Goal: Book appointment/travel/reservation

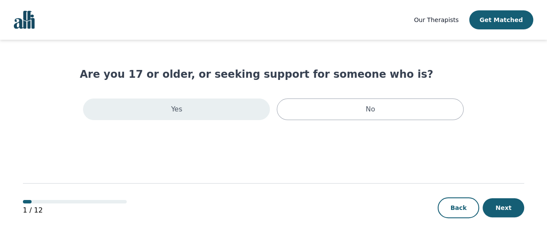
click at [177, 120] on div "Yes" at bounding box center [176, 110] width 187 height 22
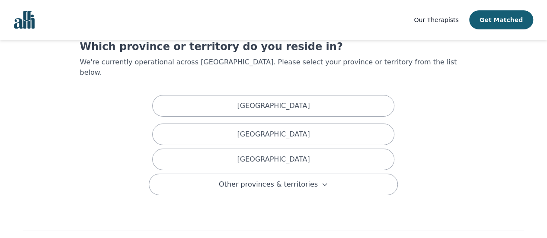
scroll to position [47, 0]
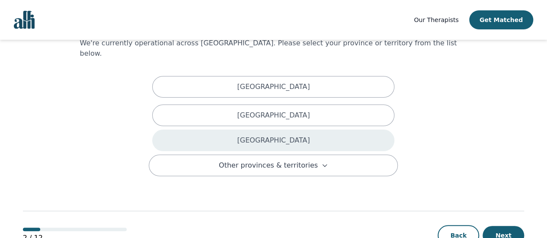
click at [343, 151] on div "[GEOGRAPHIC_DATA]" at bounding box center [273, 141] width 242 height 22
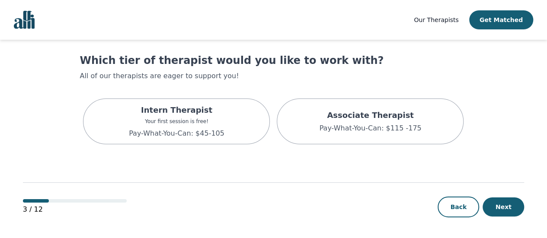
scroll to position [35, 0]
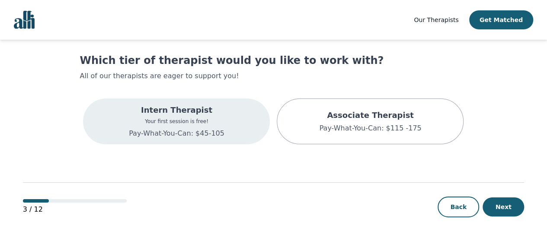
click at [154, 116] on p "Intern Therapist" at bounding box center [177, 110] width 96 height 12
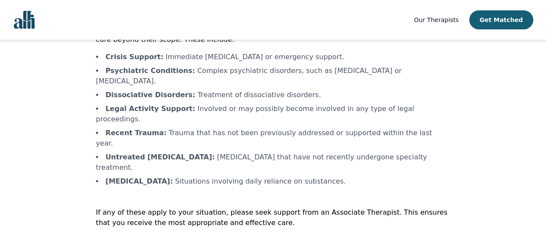
scroll to position [133, 0]
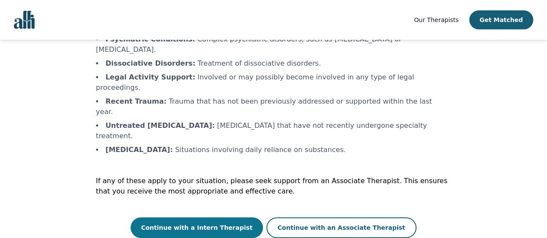
click at [188, 219] on button "Continue with a Intern Therapist" at bounding box center [197, 227] width 132 height 21
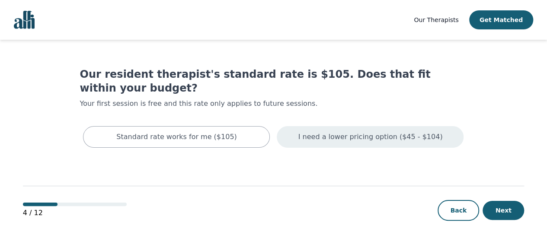
click at [329, 142] on p "I need a lower pricing option ($45 - $104)" at bounding box center [370, 137] width 144 height 10
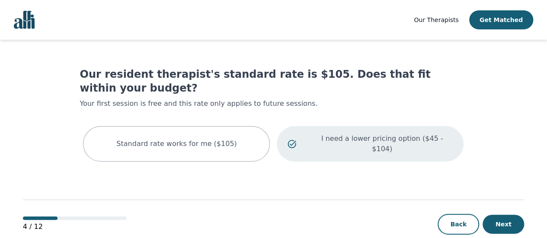
click at [30, 27] on img "Global" at bounding box center [24, 20] width 21 height 18
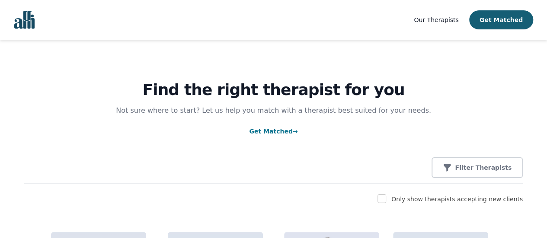
scroll to position [7, 0]
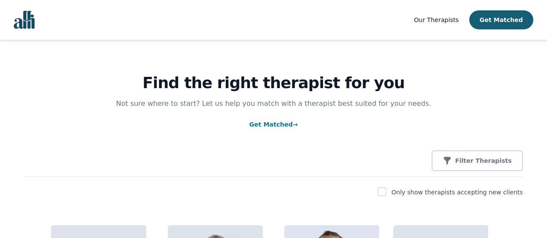
click at [27, 23] on img "Global" at bounding box center [24, 20] width 21 height 18
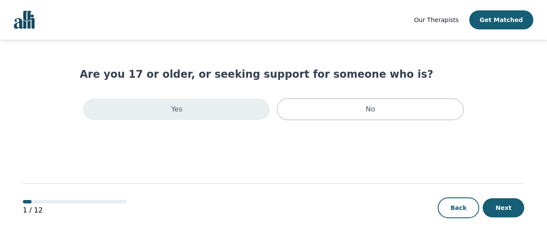
click at [188, 120] on div "Yes" at bounding box center [176, 110] width 187 height 22
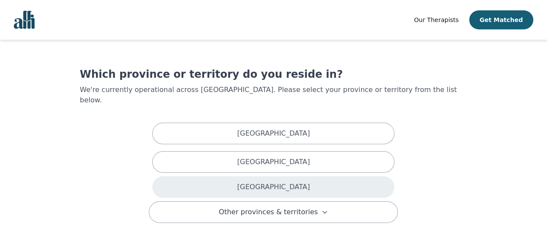
click at [313, 198] on div "[GEOGRAPHIC_DATA]" at bounding box center [273, 187] width 242 height 22
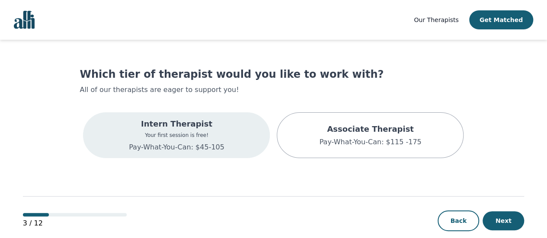
click at [217, 158] on div "Intern Therapist Your first session is free! Pay-What-You-Can: $45-105" at bounding box center [176, 135] width 187 height 46
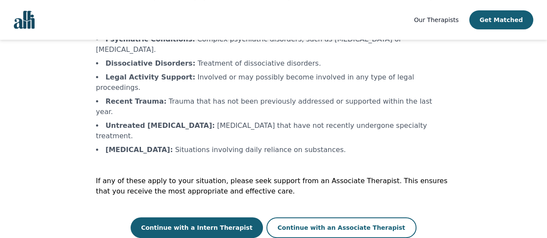
scroll to position [133, 0]
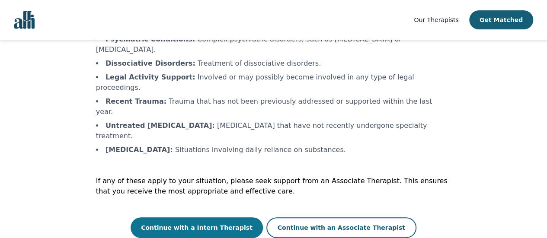
click at [215, 232] on button "Continue with a Intern Therapist" at bounding box center [197, 227] width 132 height 21
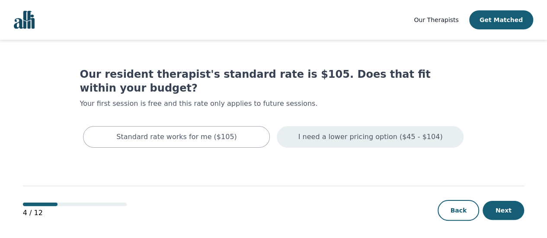
click at [333, 142] on p "I need a lower pricing option ($45 - $104)" at bounding box center [370, 137] width 144 height 10
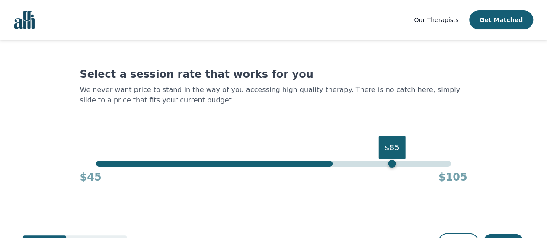
drag, startPoint x: 497, startPoint y: 205, endPoint x: 348, endPoint y: 214, distance: 148.5
click at [348, 184] on div "$85 $45 $105" at bounding box center [273, 172] width 387 height 23
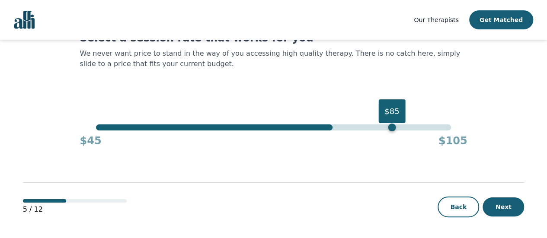
scroll to position [103, 0]
click at [500, 198] on button "Next" at bounding box center [502, 207] width 41 height 19
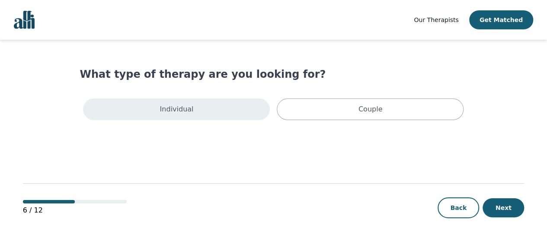
click at [207, 120] on div "Individual" at bounding box center [176, 110] width 187 height 22
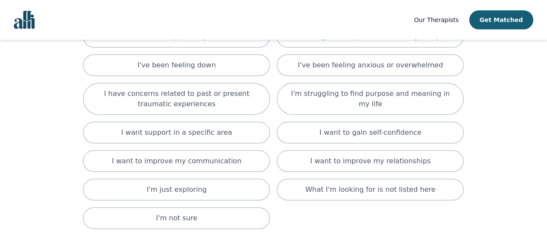
scroll to position [80, 0]
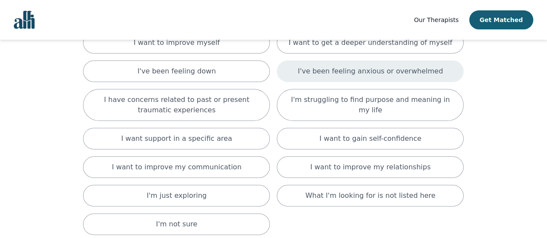
click at [422, 77] on p "I've been feeling anxious or overwhelmed" at bounding box center [370, 71] width 145 height 10
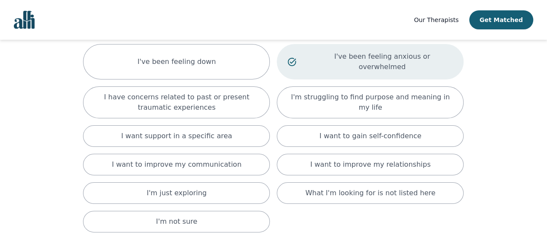
scroll to position [99, 0]
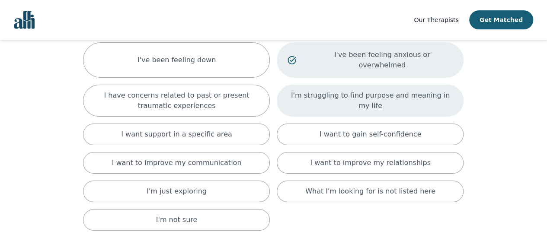
click at [445, 117] on div "I'm struggling to find purpose and meaning in my life" at bounding box center [370, 101] width 187 height 32
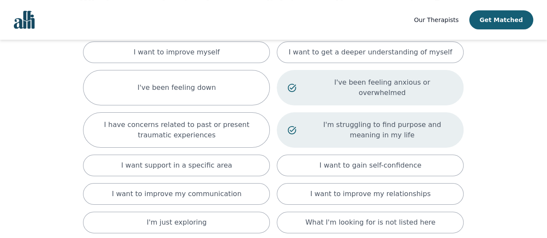
scroll to position [59, 0]
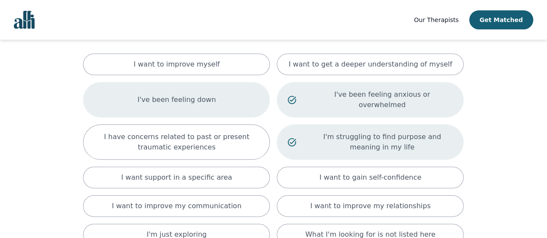
click at [213, 118] on div "I've been feeling down" at bounding box center [176, 99] width 187 height 35
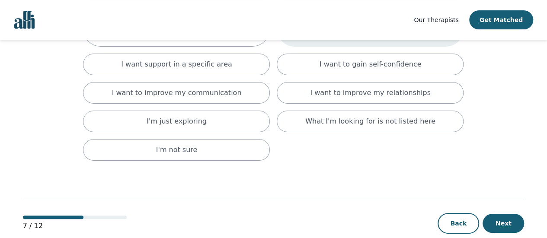
scroll to position [278, 0]
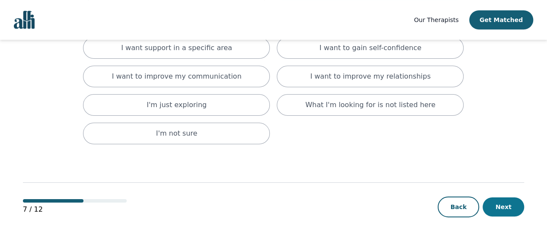
click at [513, 198] on button "Next" at bounding box center [502, 207] width 41 height 19
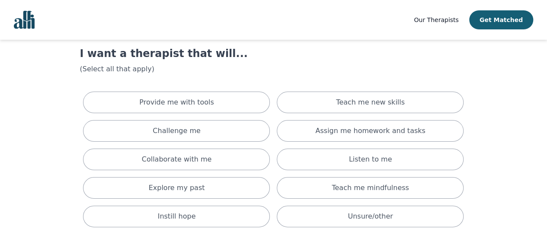
scroll to position [42, 0]
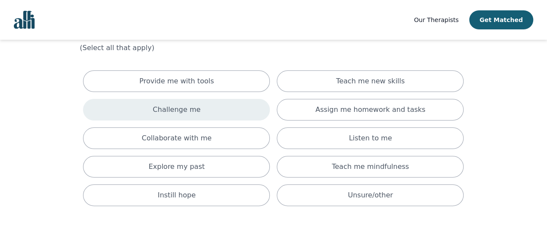
click at [170, 115] on p "Challenge me" at bounding box center [177, 110] width 48 height 10
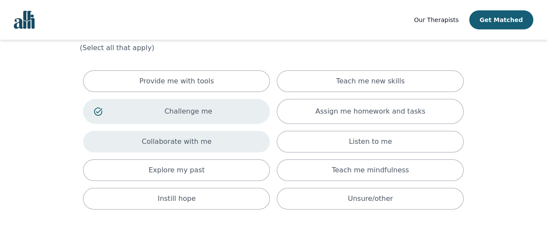
click at [189, 153] on div "Collaborate with me" at bounding box center [176, 142] width 187 height 22
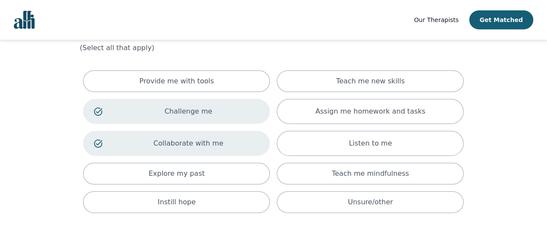
click at [199, 117] on p "Challenge me" at bounding box center [189, 111] width 142 height 10
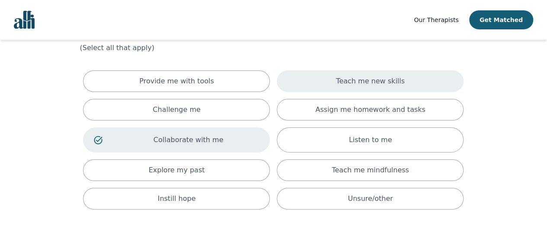
click at [346, 92] on div "Teach me new skills" at bounding box center [370, 81] width 187 height 22
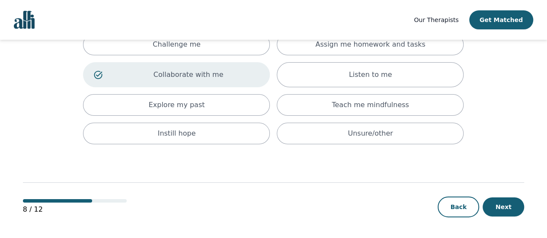
scroll to position [134, 0]
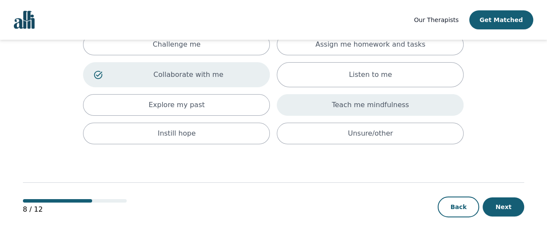
click at [406, 110] on p "Teach me mindfulness" at bounding box center [370, 105] width 77 height 10
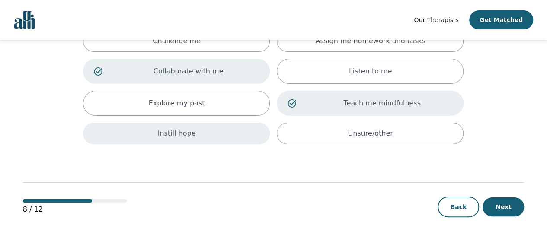
click at [204, 144] on div "Instill hope" at bounding box center [176, 134] width 187 height 22
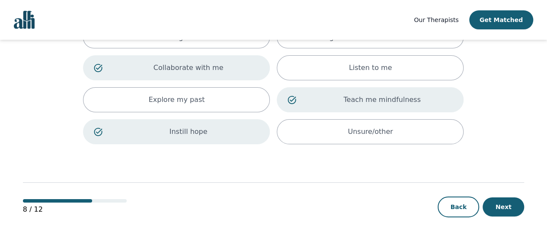
scroll to position [203, 0]
click at [501, 198] on button "Next" at bounding box center [502, 207] width 41 height 19
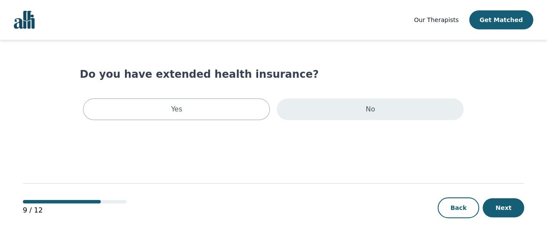
click at [429, 120] on div "No" at bounding box center [370, 110] width 187 height 22
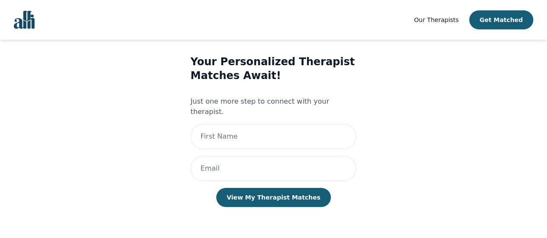
scroll to position [76, 0]
click at [281, 124] on input "text" at bounding box center [273, 136] width 166 height 25
type input "Kiana"
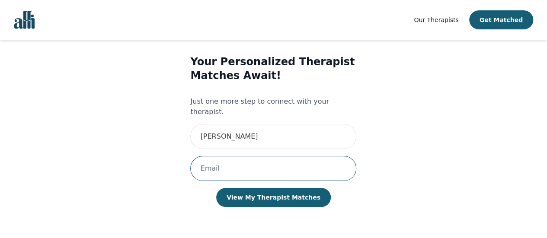
click at [245, 160] on input "email" at bounding box center [273, 168] width 166 height 25
type input "kiredd11@gmail.com"
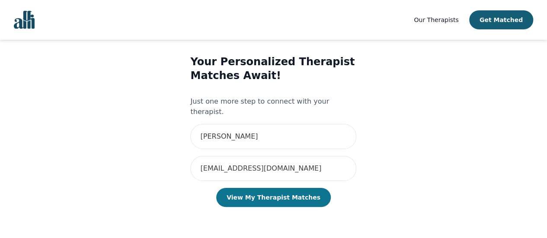
click at [278, 191] on button "View My Therapist Matches" at bounding box center [273, 197] width 115 height 19
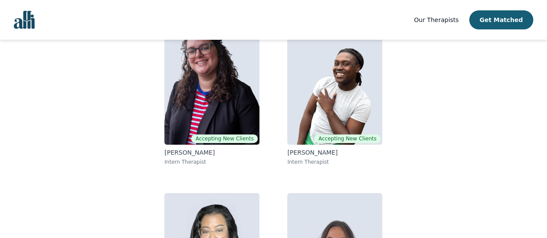
scroll to position [108, 0]
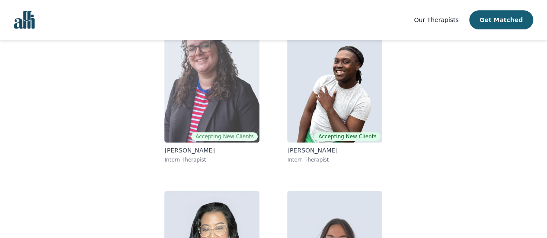
click at [164, 137] on img at bounding box center [211, 80] width 95 height 124
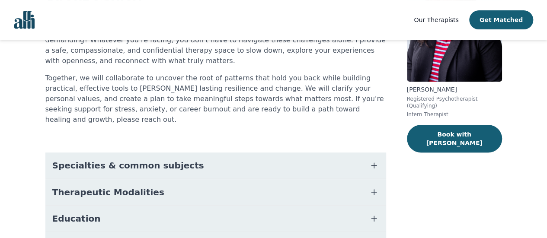
scroll to position [107, 0]
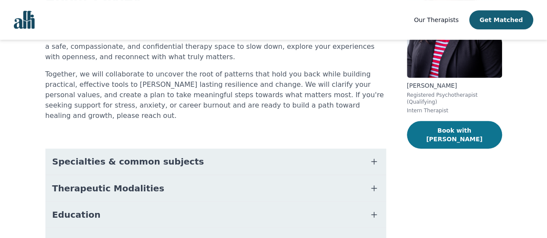
click at [450, 149] on button "Book with Cayley" at bounding box center [454, 135] width 95 height 28
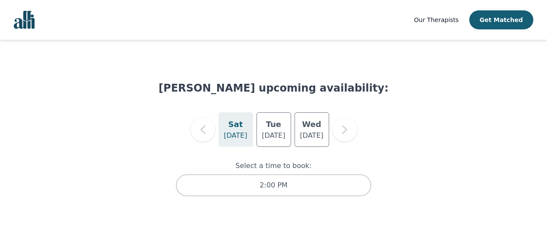
scroll to position [28, 0]
click at [265, 135] on p "Aug 26" at bounding box center [272, 136] width 23 height 10
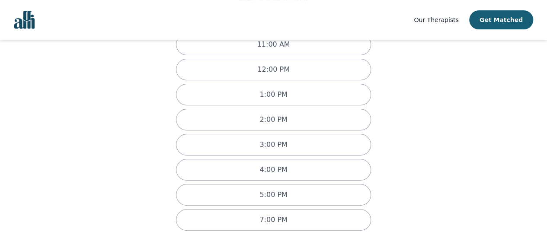
scroll to position [148, 0]
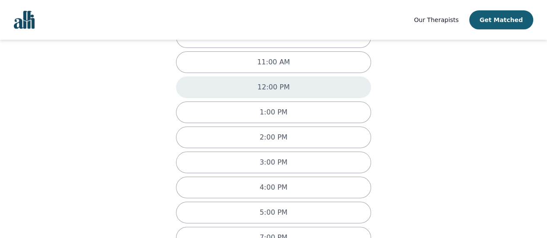
click at [266, 92] on p "12:00 PM" at bounding box center [273, 87] width 32 height 10
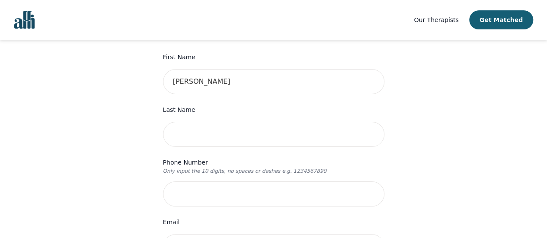
scroll to position [129, 0]
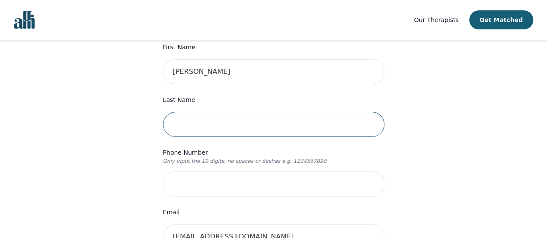
click at [242, 137] on input "text" at bounding box center [273, 124] width 221 height 25
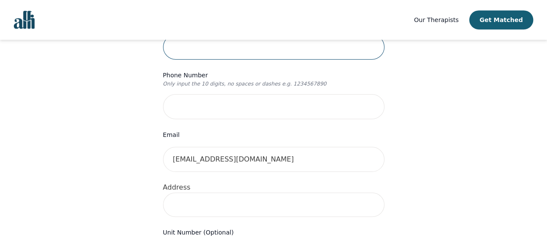
scroll to position [209, 0]
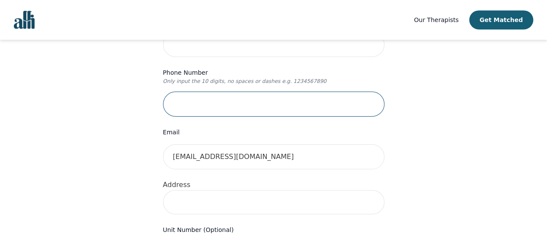
click at [192, 117] on input "tel" at bounding box center [273, 104] width 221 height 25
type input "(289) 688-5333"
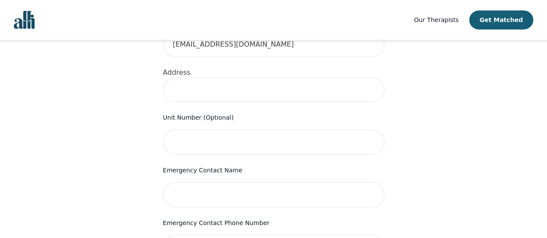
scroll to position [323, 0]
click at [239, 101] on input at bounding box center [273, 89] width 221 height 24
type input "1400 Maddock Drive"
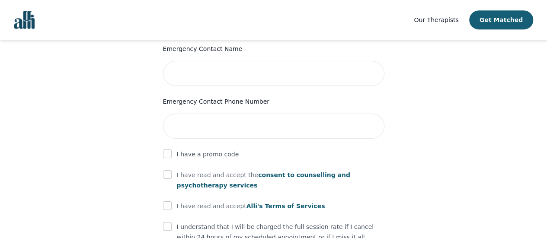
scroll to position [449, 0]
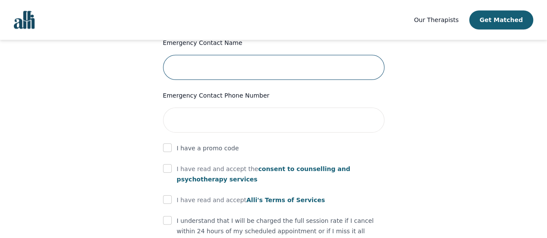
click at [223, 80] on input "text" at bounding box center [273, 67] width 221 height 25
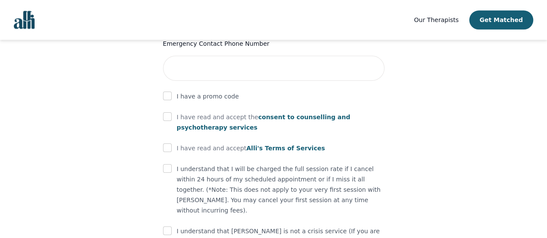
scroll to position [498, 0]
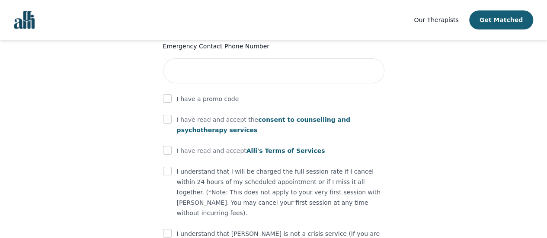
type input "Vanessa"
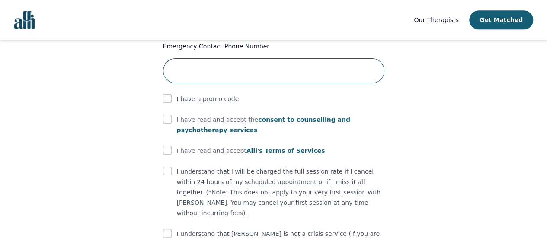
click at [226, 83] on input "tel" at bounding box center [273, 70] width 221 height 25
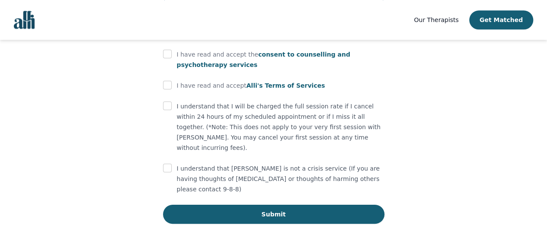
scroll to position [555, 0]
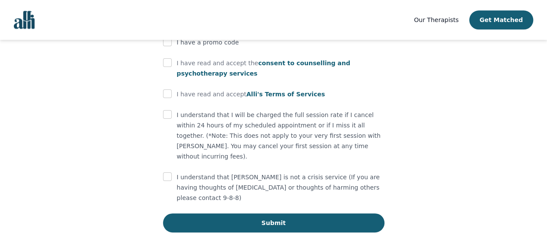
type input "416-697-2967"
click at [163, 67] on input "checkbox" at bounding box center [167, 62] width 9 height 9
checkbox input "true"
click at [163, 98] on input "checkbox" at bounding box center [167, 93] width 9 height 9
checkbox input "true"
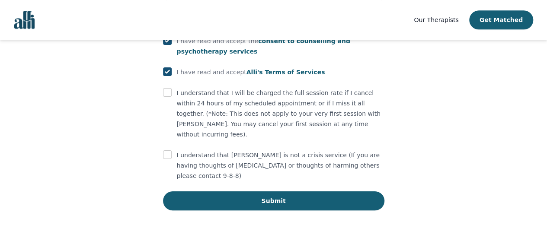
scroll to position [679, 0]
click at [163, 97] on input "checkbox" at bounding box center [167, 92] width 9 height 9
checkbox input "true"
click at [163, 159] on input "checkbox" at bounding box center [167, 154] width 9 height 9
checkbox input "true"
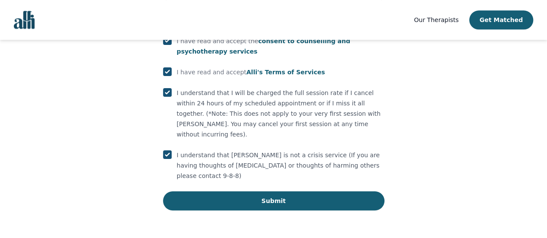
scroll to position [703, 0]
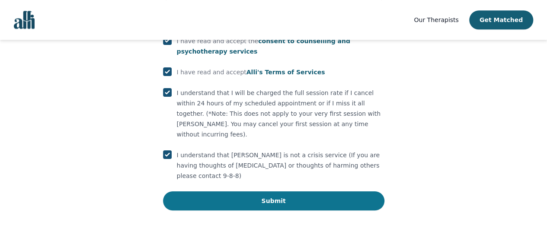
click at [352, 191] on button "Submit" at bounding box center [273, 200] width 221 height 19
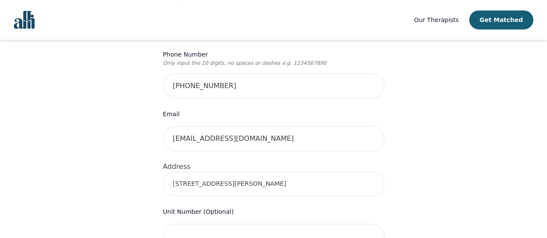
scroll to position [201, 0]
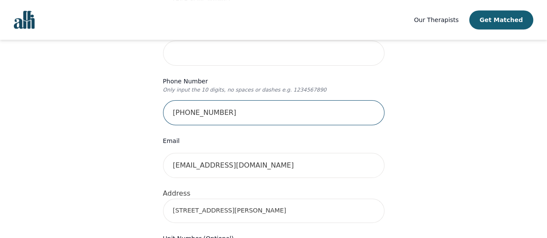
click at [185, 125] on input "(289) 688-5333" at bounding box center [273, 112] width 221 height 25
click at [169, 125] on input "(289) 6885333" at bounding box center [273, 112] width 221 height 25
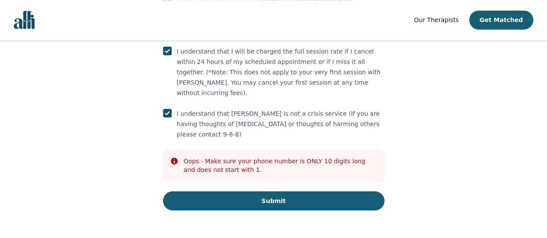
scroll to position [743, 0]
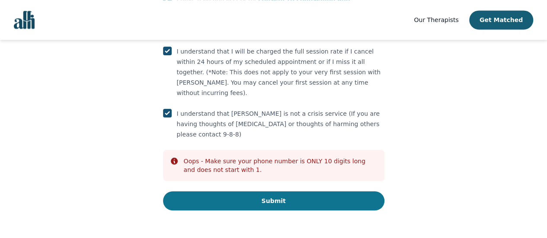
type input "2896885333"
click at [324, 195] on button "Submit" at bounding box center [273, 200] width 221 height 19
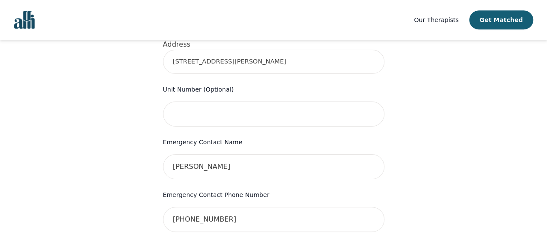
scroll to position [359, 0]
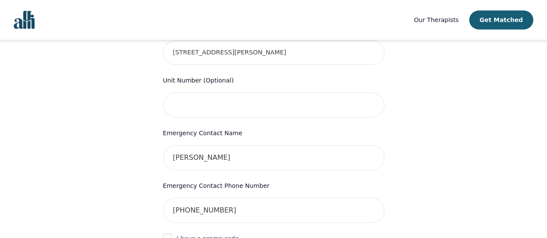
click at [233, 65] on input "1400 Maddock Drive" at bounding box center [273, 53] width 221 height 24
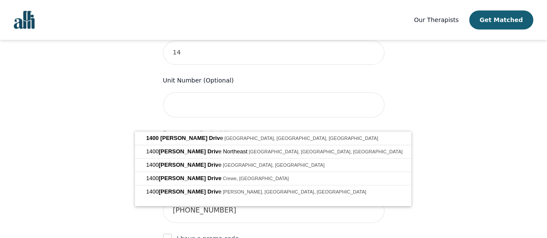
type input "1"
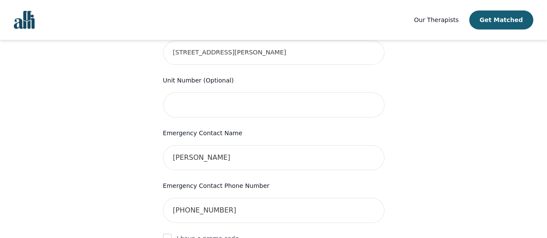
click at [99, 159] on div "Your therapy journey is about to begin! Your initial assessment session with Ca…" at bounding box center [273, 85] width 526 height 808
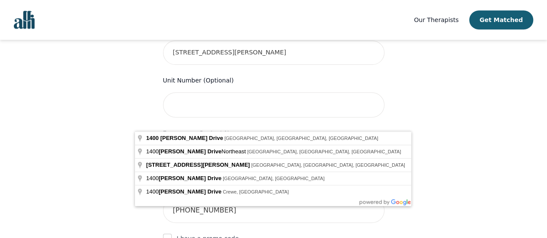
click at [242, 65] on input "1400 maddock drive" at bounding box center [273, 53] width 221 height 24
type input "1400 Maddock Dr, Oshawa, ON L1K 0C5, Canada"
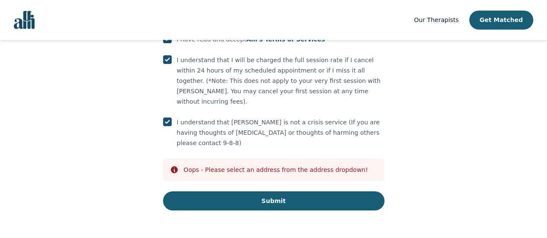
scroll to position [744, 0]
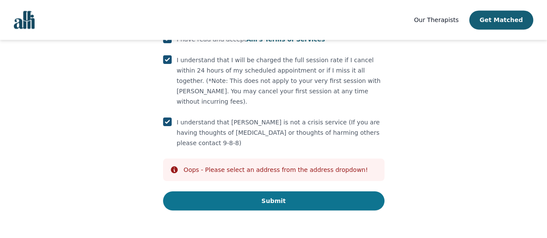
click at [366, 192] on button "Submit" at bounding box center [273, 200] width 221 height 19
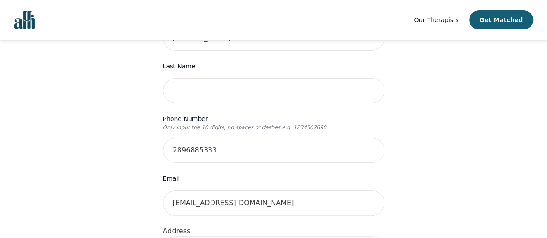
scroll to position [148, 0]
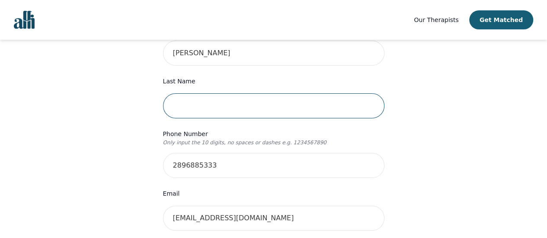
click at [328, 118] on input "text" at bounding box center [273, 105] width 221 height 25
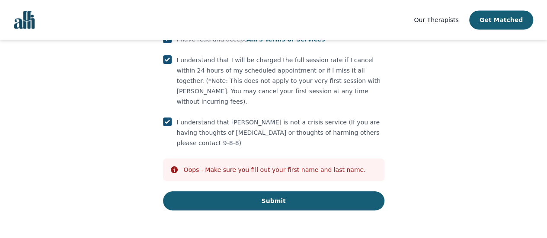
scroll to position [744, 0]
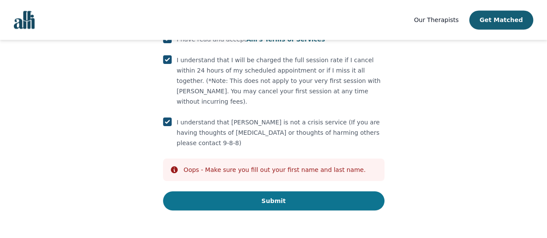
type input "Reddock"
click at [334, 195] on button "Submit" at bounding box center [273, 200] width 221 height 19
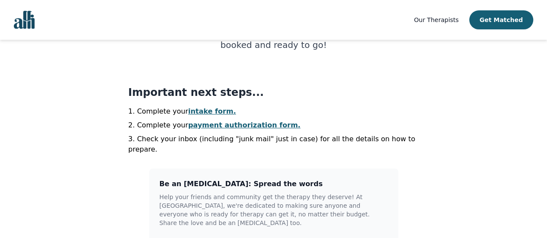
scroll to position [171, 0]
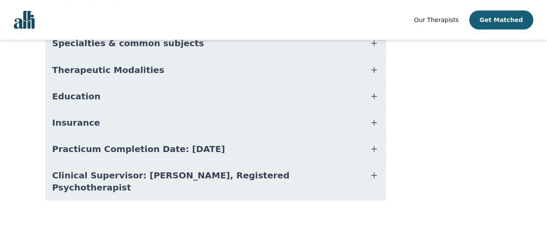
scroll to position [226, 0]
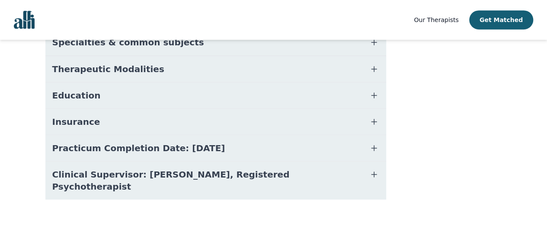
click at [369, 48] on icon "button" at bounding box center [374, 42] width 10 height 10
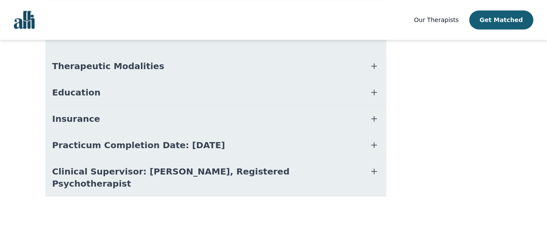
scroll to position [437, 0]
click at [376, 71] on icon "button" at bounding box center [374, 66] width 10 height 10
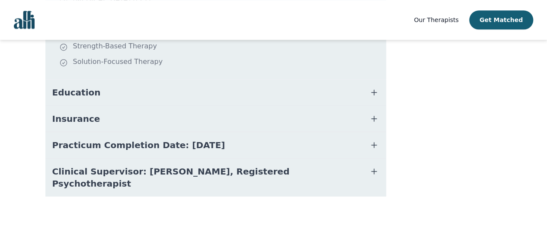
scroll to position [635, 0]
drag, startPoint x: 545, startPoint y: 185, endPoint x: 553, endPoint y: 118, distance: 67.4
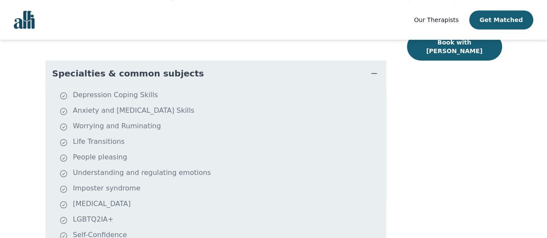
scroll to position [156, 0]
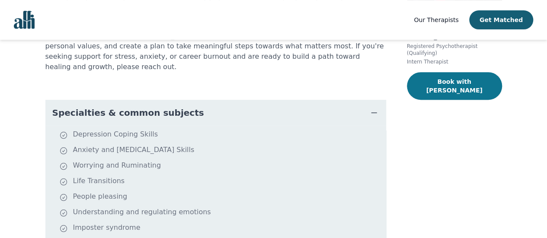
click at [465, 100] on button "Book with [PERSON_NAME]" at bounding box center [454, 86] width 95 height 28
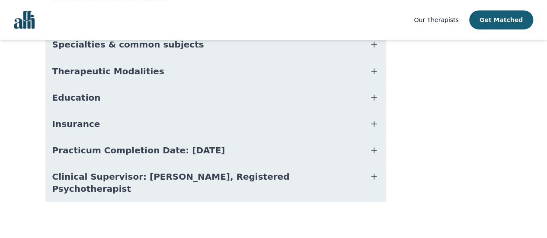
scroll to position [286, 0]
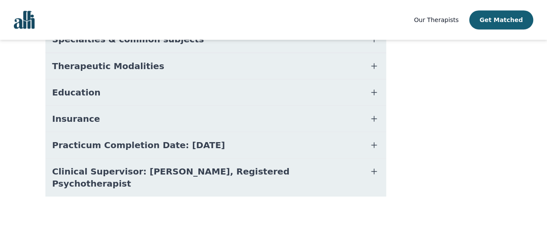
click at [358, 52] on button "Specialties & common subjects" at bounding box center [215, 39] width 341 height 26
click at [369, 71] on icon "button" at bounding box center [374, 66] width 10 height 10
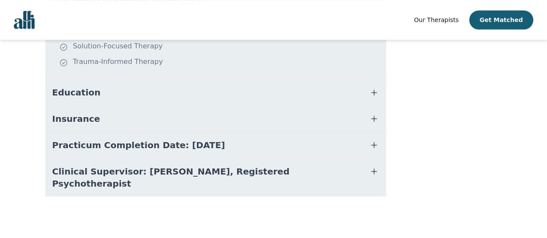
scroll to position [670, 0]
click at [373, 98] on icon "button" at bounding box center [374, 92] width 10 height 10
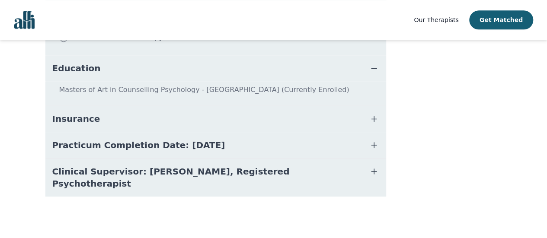
click at [371, 73] on icon "button" at bounding box center [374, 68] width 10 height 10
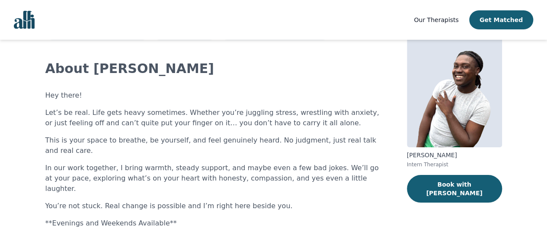
scroll to position [0, 0]
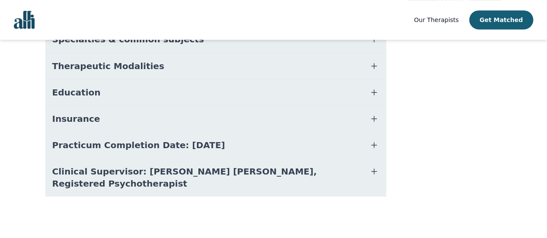
scroll to position [249, 0]
click at [373, 45] on icon "button" at bounding box center [374, 39] width 10 height 10
click at [375, 71] on icon "button" at bounding box center [374, 66] width 10 height 10
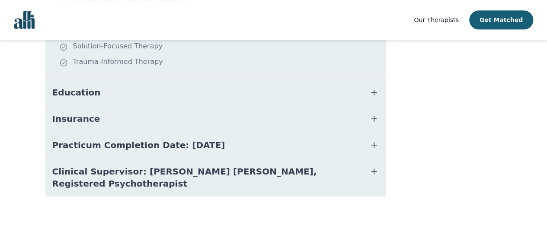
scroll to position [530, 0]
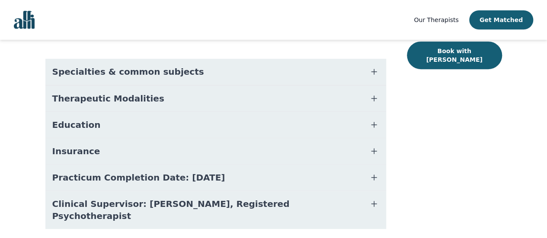
scroll to position [188, 0]
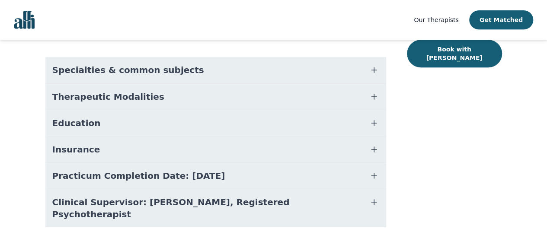
click at [369, 102] on icon "button" at bounding box center [374, 97] width 10 height 10
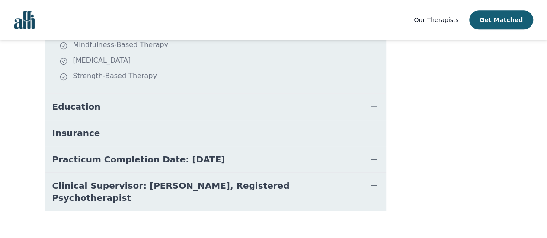
scroll to position [311, 0]
